Goal: Information Seeking & Learning: Learn about a topic

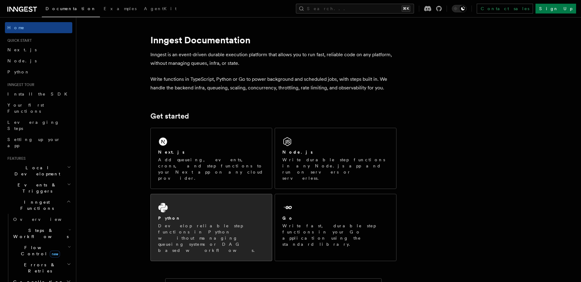
click at [168, 194] on div "Python Develop reliable step functions in Python without managing queueing syst…" at bounding box center [211, 227] width 121 height 67
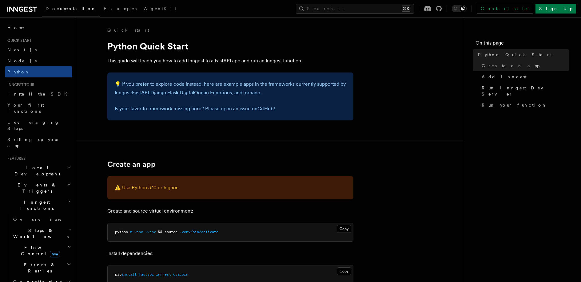
click at [271, 117] on div "💡 If you prefer to explore code instead, here are example apps in the framework…" at bounding box center [230, 97] width 246 height 48
click at [22, 25] on link "Home" at bounding box center [38, 27] width 67 height 11
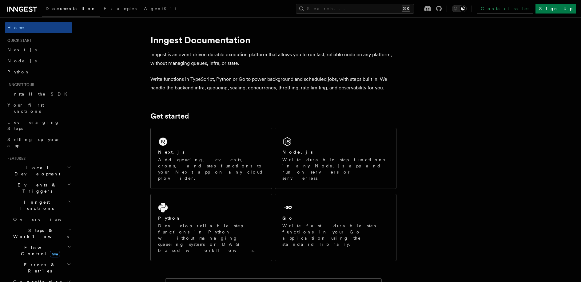
click at [68, 9] on span "Documentation" at bounding box center [70, 8] width 51 height 5
click at [319, 90] on p "Write functions in TypeScript, Python or Go to power background and scheduled j…" at bounding box center [273, 83] width 246 height 17
click at [36, 96] on link "Install the SDK" at bounding box center [38, 94] width 67 height 11
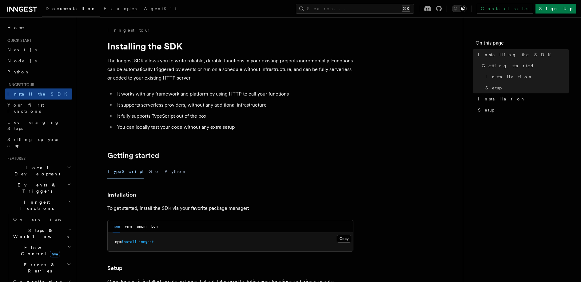
click at [230, 60] on p "The Inngest SDK allows you to write reliable, durable functions in your existin…" at bounding box center [230, 70] width 246 height 26
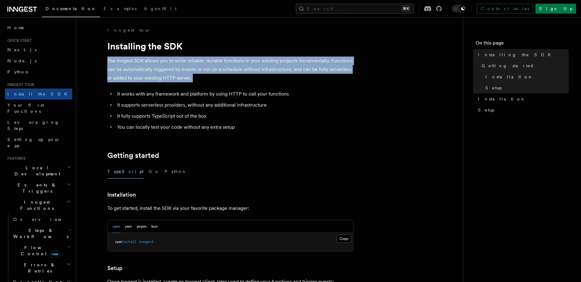
click at [230, 60] on p "The Inngest SDK allows you to write reliable, durable functions in your existin…" at bounding box center [230, 70] width 246 height 26
click at [264, 80] on p "The Inngest SDK allows you to write reliable, durable functions in your existin…" at bounding box center [230, 70] width 246 height 26
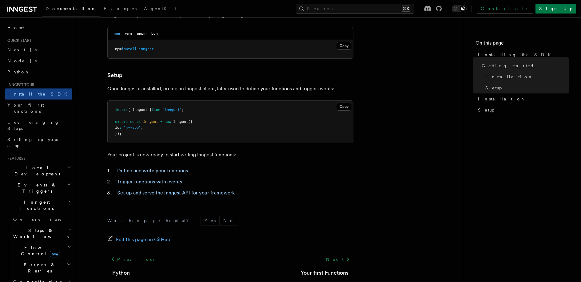
scroll to position [194, 0]
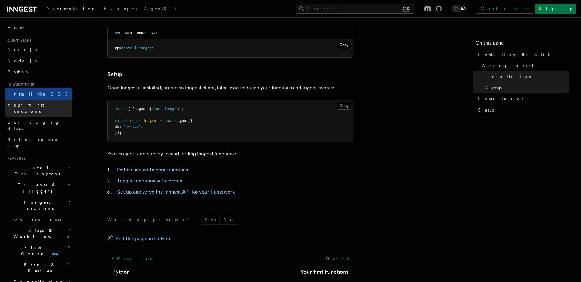
click at [46, 108] on link "Your first Functions" at bounding box center [38, 108] width 67 height 17
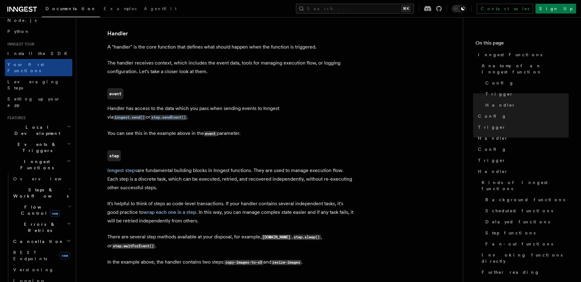
scroll to position [40, 0]
click at [31, 125] on span "Local Development" at bounding box center [36, 131] width 62 height 12
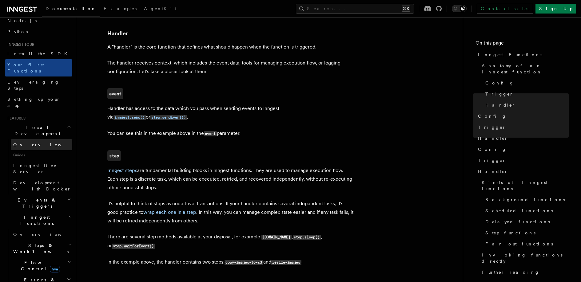
click at [29, 142] on span "Overview" at bounding box center [44, 144] width 63 height 5
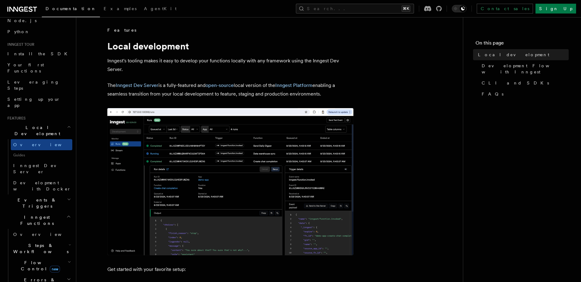
click at [192, 87] on p "The Inngest Dev Server is a fully-featured and open-source local version of the…" at bounding box center [230, 89] width 246 height 17
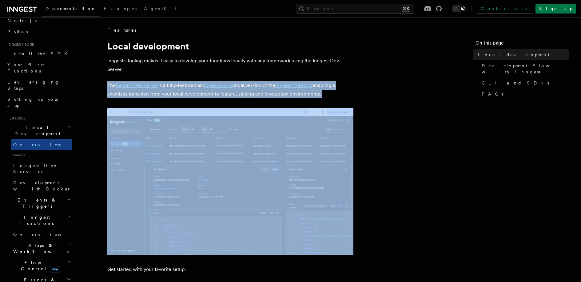
click at [192, 87] on p "The Inngest Dev Server is a fully-featured and open-source local version of the…" at bounding box center [230, 89] width 246 height 17
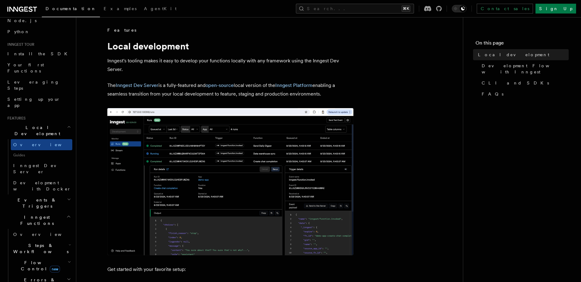
click at [185, 61] on p "Inngest's tooling makes it easy to develop your functions locally with any fram…" at bounding box center [230, 65] width 246 height 17
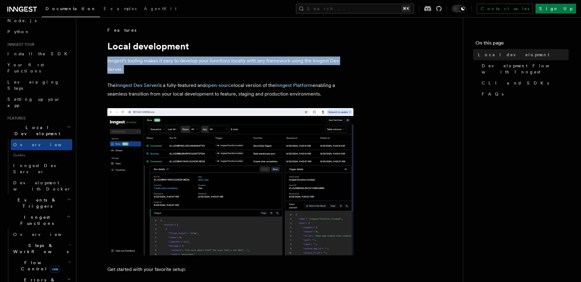
click at [185, 61] on p "Inngest's tooling makes it easy to develop your functions locally with any fram…" at bounding box center [230, 65] width 246 height 17
click at [191, 63] on p "Inngest's tooling makes it easy to develop your functions locally with any fram…" at bounding box center [230, 65] width 246 height 17
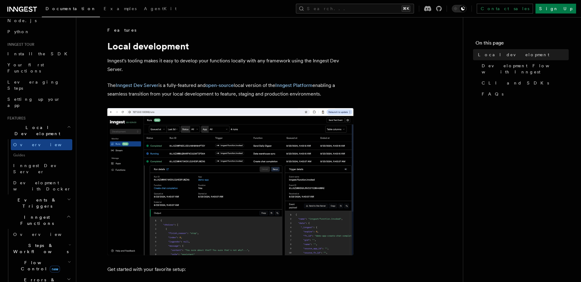
click at [192, 60] on p "Inngest's tooling makes it easy to develop your functions locally with any fram…" at bounding box center [230, 65] width 246 height 17
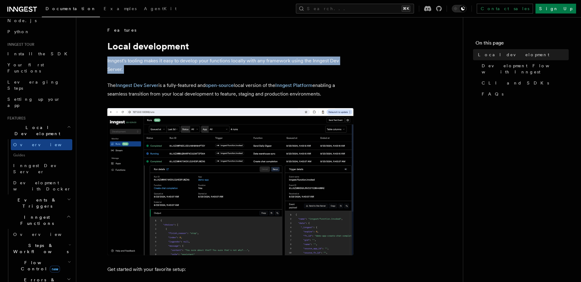
click at [192, 60] on p "Inngest's tooling makes it easy to develop your functions locally with any fram…" at bounding box center [230, 65] width 246 height 17
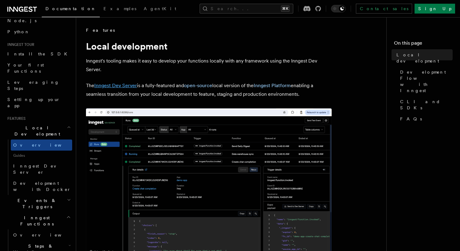
click at [127, 84] on link "Inngest Dev Server" at bounding box center [115, 85] width 43 height 6
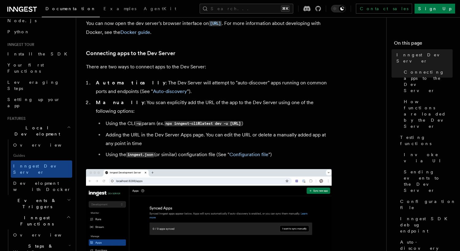
scroll to position [188, 0]
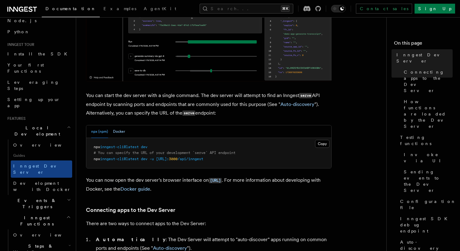
click at [121, 136] on button "Docker" at bounding box center [119, 131] width 12 height 13
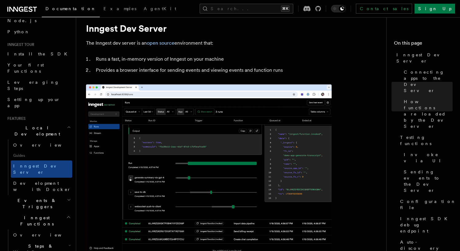
scroll to position [0, 0]
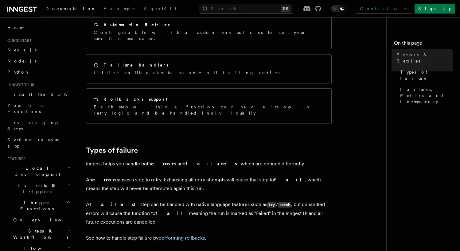
scroll to position [105, 0]
